Goal: Task Accomplishment & Management: Manage account settings

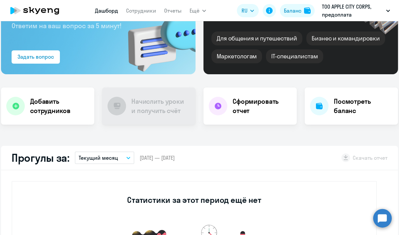
scroll to position [93, 0]
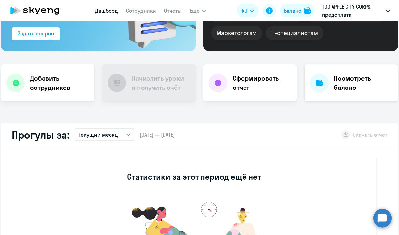
click at [311, 89] on div "Посмотреть баланс" at bounding box center [351, 82] width 93 height 37
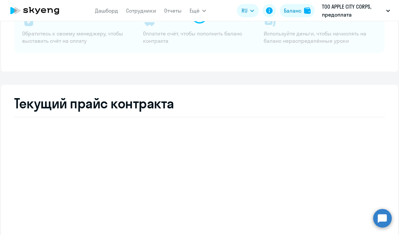
select select "english_adult_native_speaker"
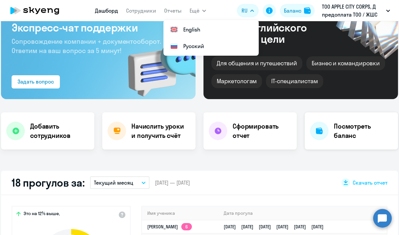
scroll to position [47, 0]
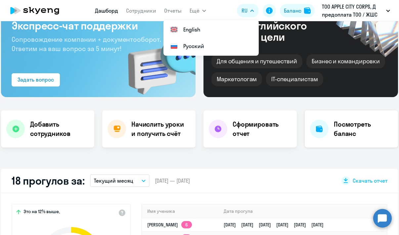
click at [334, 133] on h4 "Посмотреть баланс" at bounding box center [363, 128] width 59 height 19
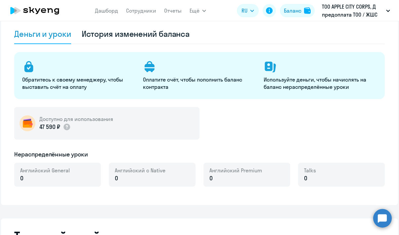
select select "english_adult_not_native_speaker"
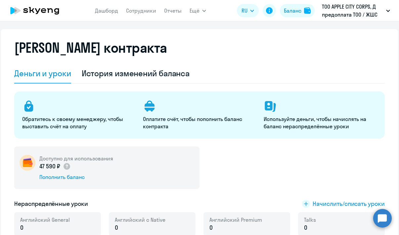
scroll to position [4, 0]
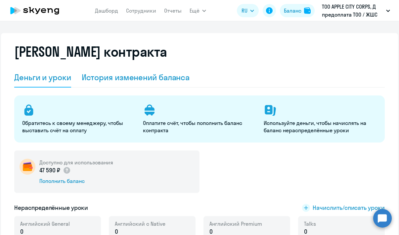
click at [160, 84] on div "История изменений баланса" at bounding box center [136, 78] width 108 height 20
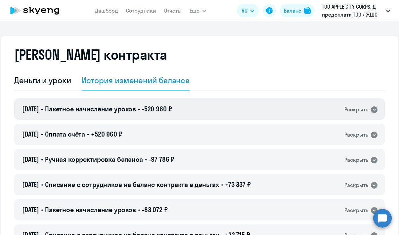
scroll to position [0, 0]
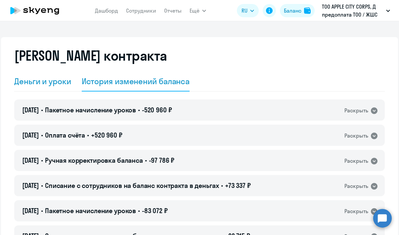
click at [57, 77] on div "Деньги и уроки" at bounding box center [42, 81] width 57 height 11
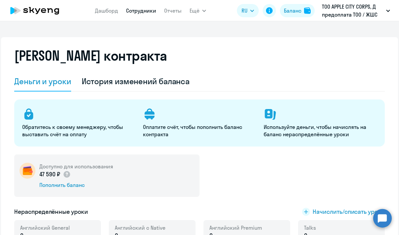
click at [142, 12] on link "Сотрудники" at bounding box center [141, 10] width 30 height 7
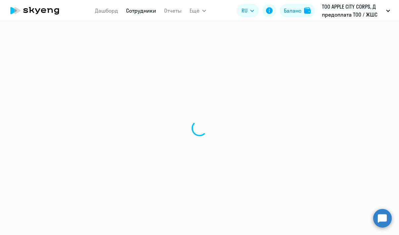
select select "30"
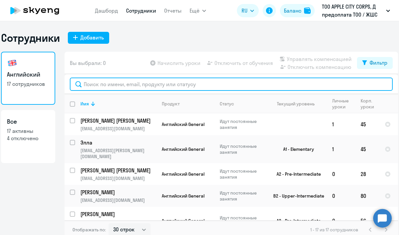
click at [169, 86] on input "text" at bounding box center [231, 83] width 323 height 13
type input ";"
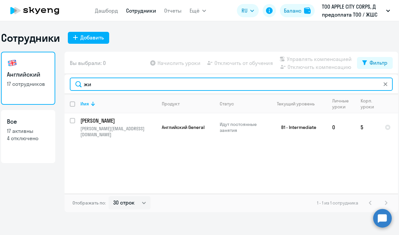
type input "жи"
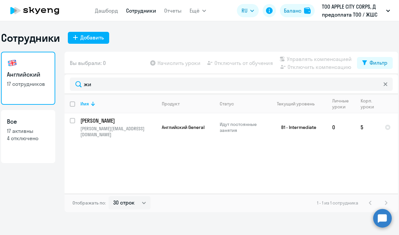
click at [199, 148] on div "Имя Продукт Статус Текущий уровень Личные уроки Корп. уроки [PERSON_NAME] [PERS…" at bounding box center [232, 143] width 334 height 99
click at [179, 171] on div "Имя Продукт Статус Текущий уровень Личные уроки Корп. уроки [PERSON_NAME] [PERS…" at bounding box center [232, 143] width 334 height 99
click at [233, 175] on div "Имя Продукт Статус Текущий уровень Личные уроки Корп. уроки [PERSON_NAME] [PERS…" at bounding box center [232, 143] width 334 height 99
click at [313, 32] on div "Сотрудники Добавить" at bounding box center [199, 37] width 397 height 13
click at [333, 8] on p "ТОО APPLE CITY CORPS, Д предоплата ТОО / ЖШС «Apple City Corps»" at bounding box center [353, 11] width 62 height 16
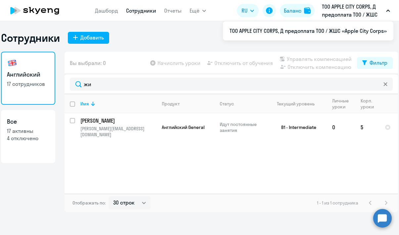
click at [332, 4] on p "ТОО APPLE CITY CORPS, Д предоплата ТОО / ЖШС «Apple City Corps»" at bounding box center [353, 11] width 62 height 16
click at [302, 8] on button "Баланс" at bounding box center [297, 10] width 35 height 13
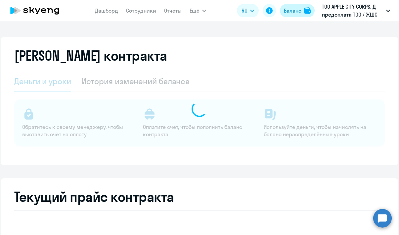
select select "english_adult_not_native_speaker"
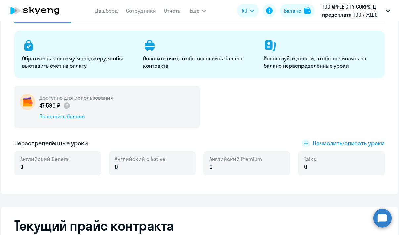
scroll to position [73, 0]
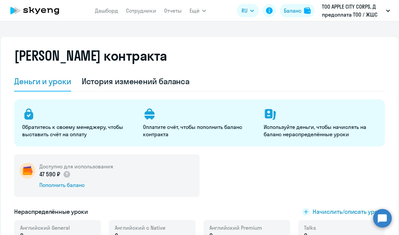
select select "30"
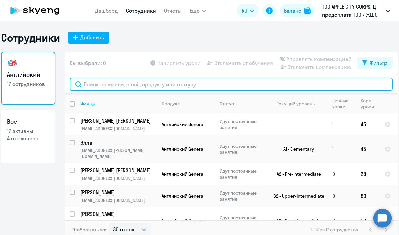
click at [111, 82] on input "text" at bounding box center [231, 83] width 323 height 13
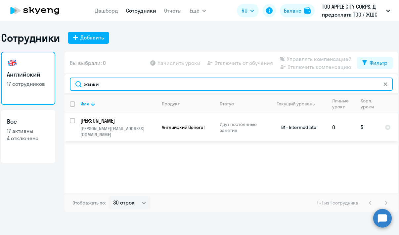
type input "жижи"
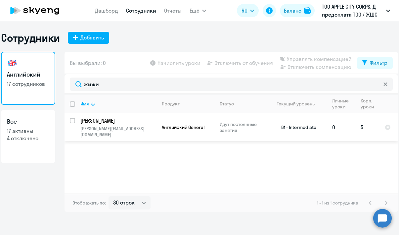
click at [148, 127] on p "dmitriy.zhizhikin@mdlz.com" at bounding box center [118, 131] width 76 height 12
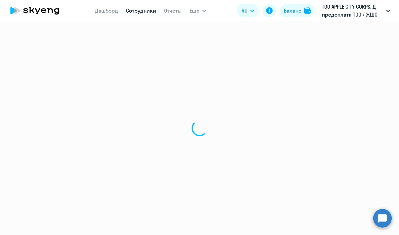
select select "english"
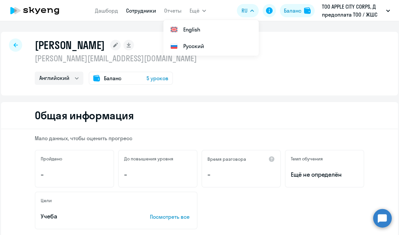
click at [172, 104] on div "Общая информация" at bounding box center [199, 115] width 397 height 27
select select "30"
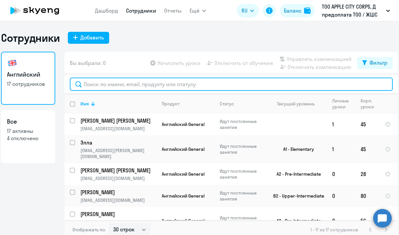
click at [115, 84] on input "text" at bounding box center [231, 83] width 323 height 13
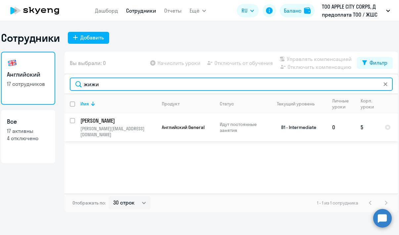
type input "жижи"
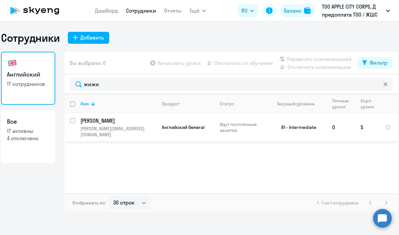
click at [73, 121] on input "select row 20586207" at bounding box center [76, 124] width 13 height 13
checkbox input "true"
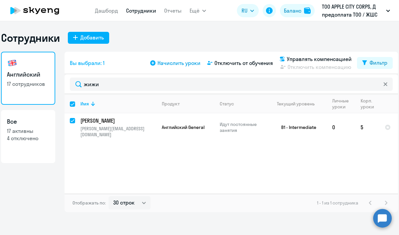
click at [190, 62] on span "Начислить уроки" at bounding box center [179, 63] width 43 height 8
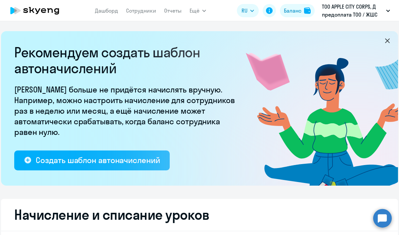
select select "10"
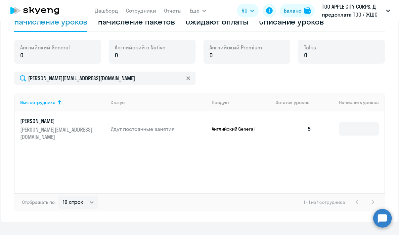
scroll to position [225, 0]
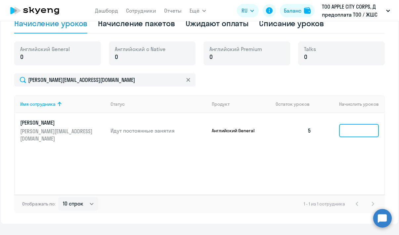
click at [347, 128] on input at bounding box center [359, 130] width 40 height 13
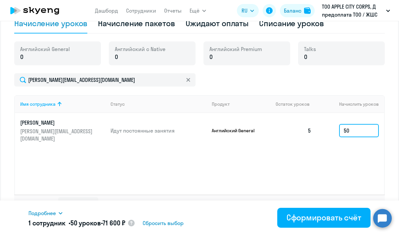
type input "5"
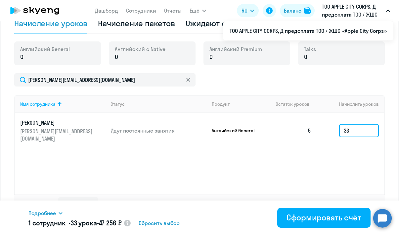
type input "33"
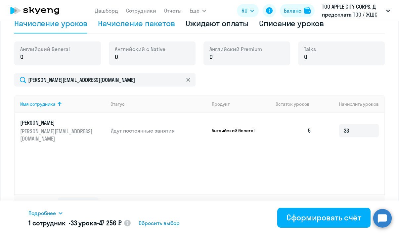
click at [146, 27] on div "Начисление пакетов" at bounding box center [136, 23] width 77 height 11
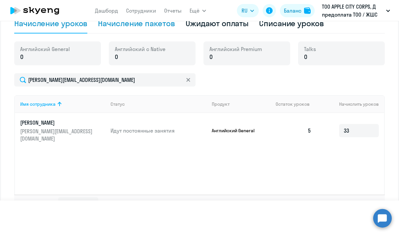
select select "10"
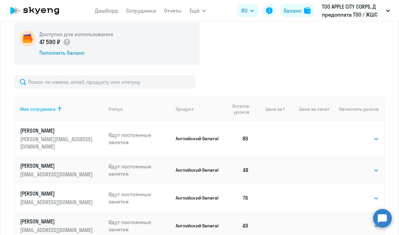
scroll to position [247, 0]
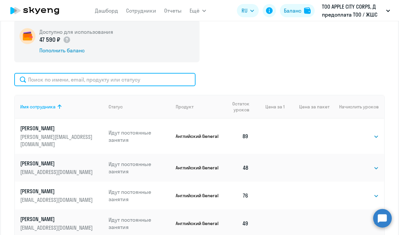
click at [104, 81] on input "text" at bounding box center [104, 79] width 181 height 13
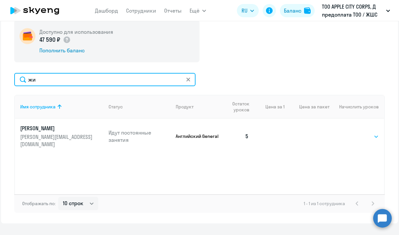
type input "жи"
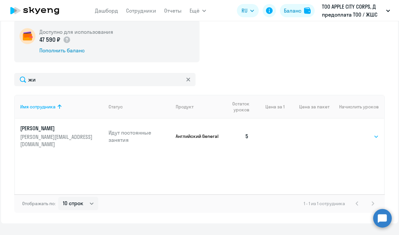
click at [368, 133] on select "Выбрать 4 8 16 32 64 96 128" at bounding box center [365, 136] width 27 height 8
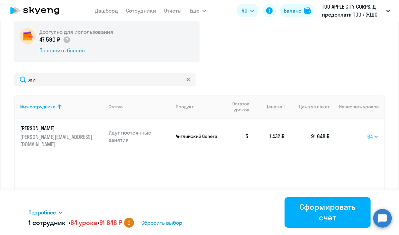
click at [371, 133] on select "Выбрать 4 8 16 32 64 96 128" at bounding box center [373, 136] width 12 height 8
select select "32"
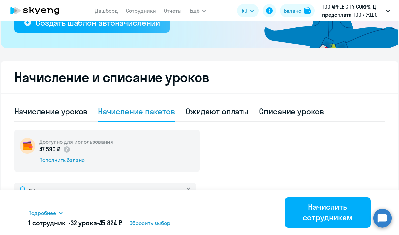
scroll to position [124, 0]
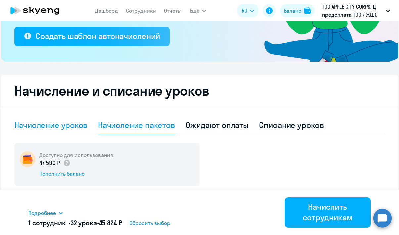
click at [71, 129] on div "Начисление уроков" at bounding box center [50, 124] width 73 height 11
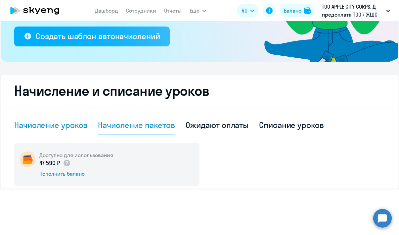
select select "10"
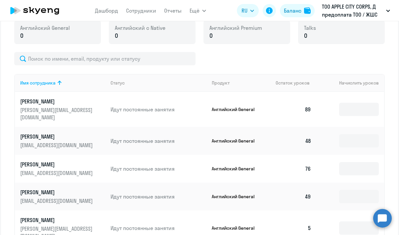
scroll to position [239, 0]
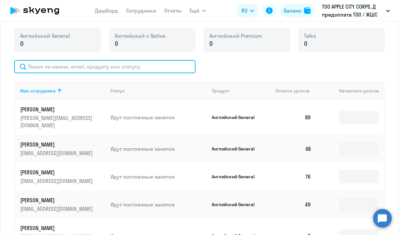
click at [142, 71] on input "text" at bounding box center [104, 66] width 181 height 13
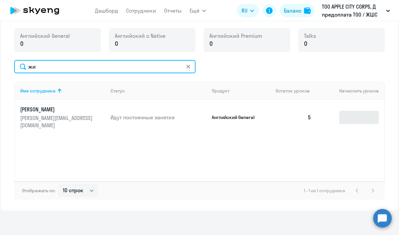
type input "жи"
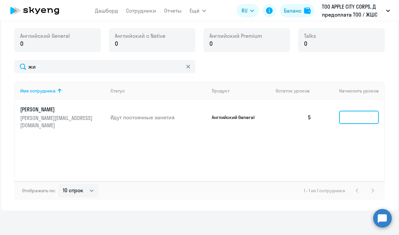
click at [345, 111] on input at bounding box center [359, 117] width 40 height 13
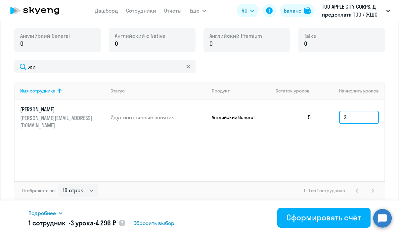
type input "33"
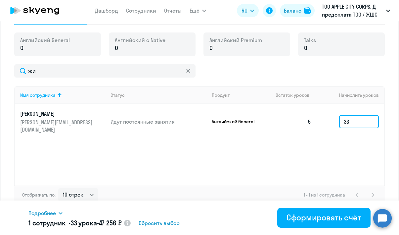
scroll to position [241, 0]
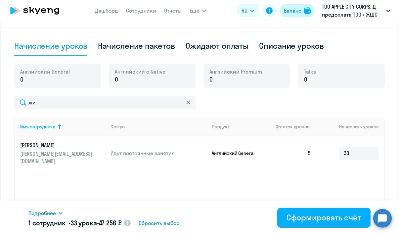
click at [294, 11] on div "Баланс" at bounding box center [293, 11] width 18 height 8
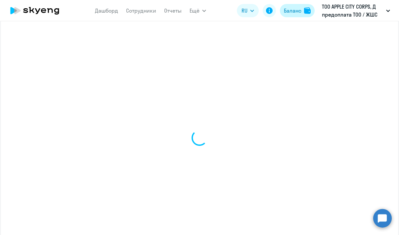
scroll to position [225, 0]
select select "english_adult_not_native_speaker"
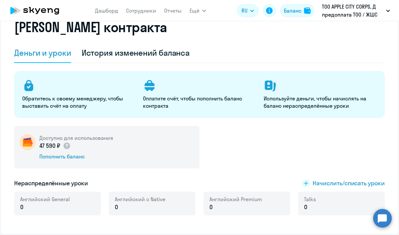
scroll to position [22, 0]
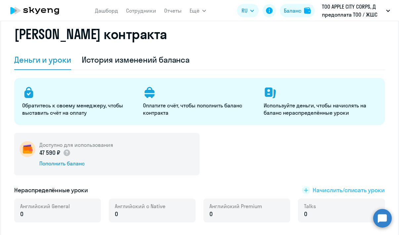
click at [333, 190] on span "Начислить/списать уроки" at bounding box center [349, 190] width 72 height 9
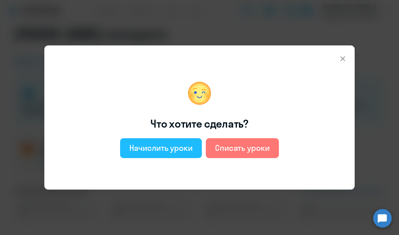
click at [172, 148] on div "Начислить уроки" at bounding box center [160, 147] width 63 height 11
select select "english_adult_not_native_speaker"
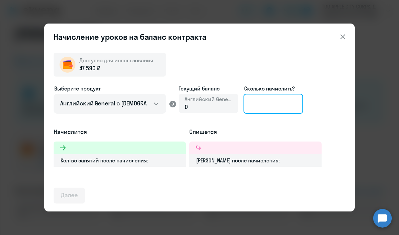
click at [258, 102] on input at bounding box center [274, 104] width 60 height 20
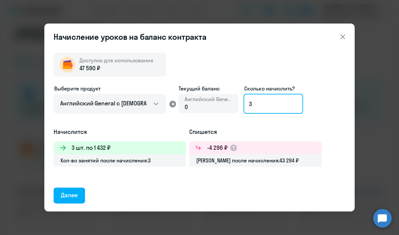
type input "33"
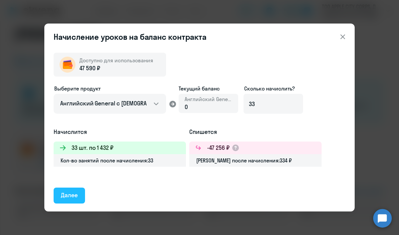
click at [73, 192] on div "Далее" at bounding box center [69, 195] width 17 height 9
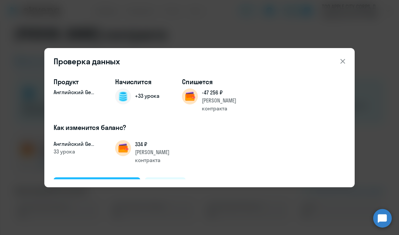
click at [101, 180] on div "Подтвердить и начислить" at bounding box center [97, 184] width 72 height 9
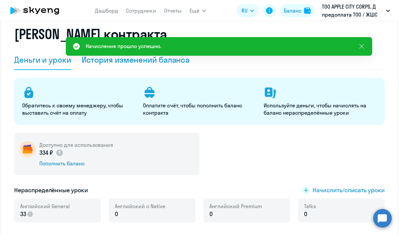
scroll to position [0, 0]
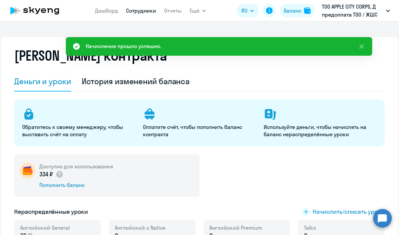
click at [134, 13] on link "Сотрудники" at bounding box center [141, 10] width 30 height 7
select select "30"
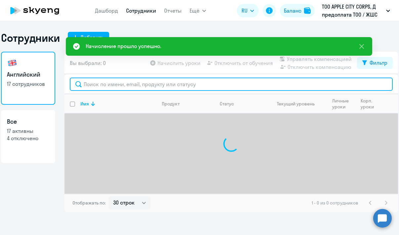
click at [112, 86] on input "text" at bounding box center [231, 83] width 323 height 13
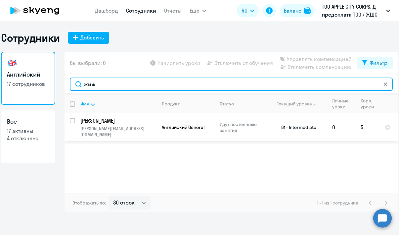
type input "жиж"
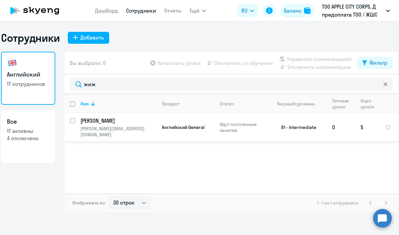
click at [74, 120] on input "select row 20586207" at bounding box center [76, 124] width 13 height 13
checkbox input "true"
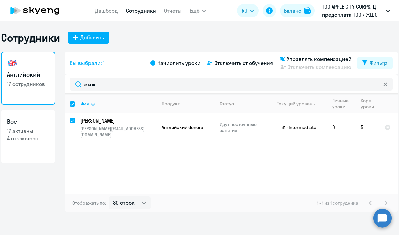
click at [181, 67] on div "Начислить уроки Отключить от обучения Управлять компенсацией Отключить компенса…" at bounding box center [253, 63] width 208 height 16
click at [175, 64] on span "Начислить уроки" at bounding box center [179, 63] width 43 height 8
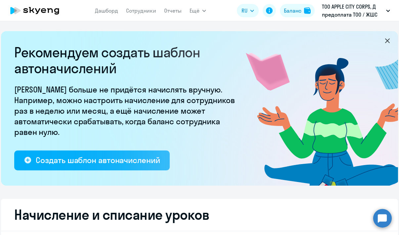
select select "10"
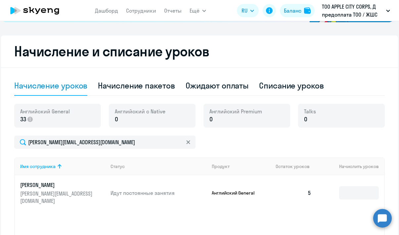
scroll to position [168, 0]
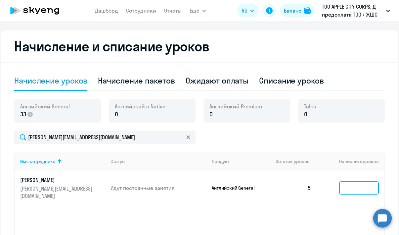
click at [352, 185] on input at bounding box center [359, 187] width 40 height 13
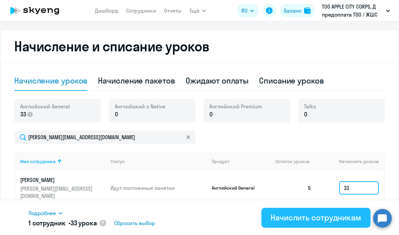
type input "33"
click at [312, 214] on div "Начислить сотрудникам" at bounding box center [316, 217] width 91 height 11
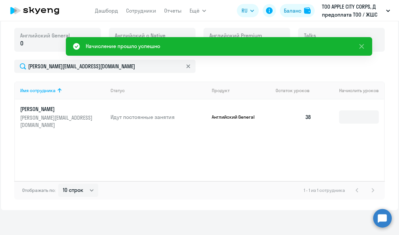
scroll to position [241, 0]
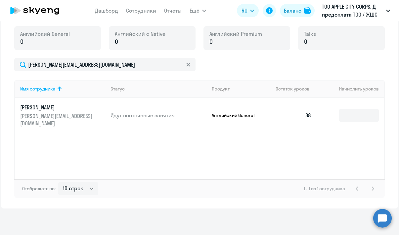
click at [222, 144] on div "Имя сотрудника Статус Продукт Остаток уроков Начислить уроков Жижикин Дмитрий d…" at bounding box center [199, 129] width 371 height 99
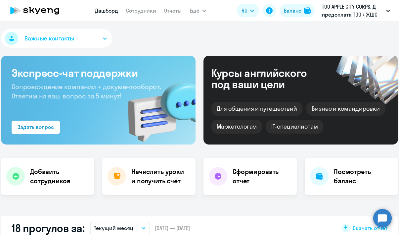
select select "30"
click at [302, 11] on button "Баланс" at bounding box center [297, 10] width 35 height 13
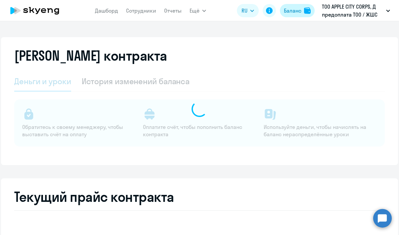
select select "english_adult_not_native_speaker"
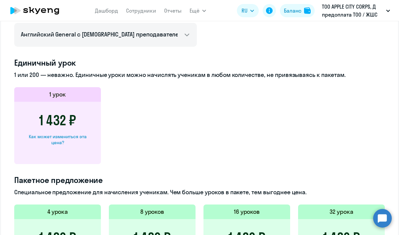
scroll to position [300, 0]
